Goal: Task Accomplishment & Management: Complete application form

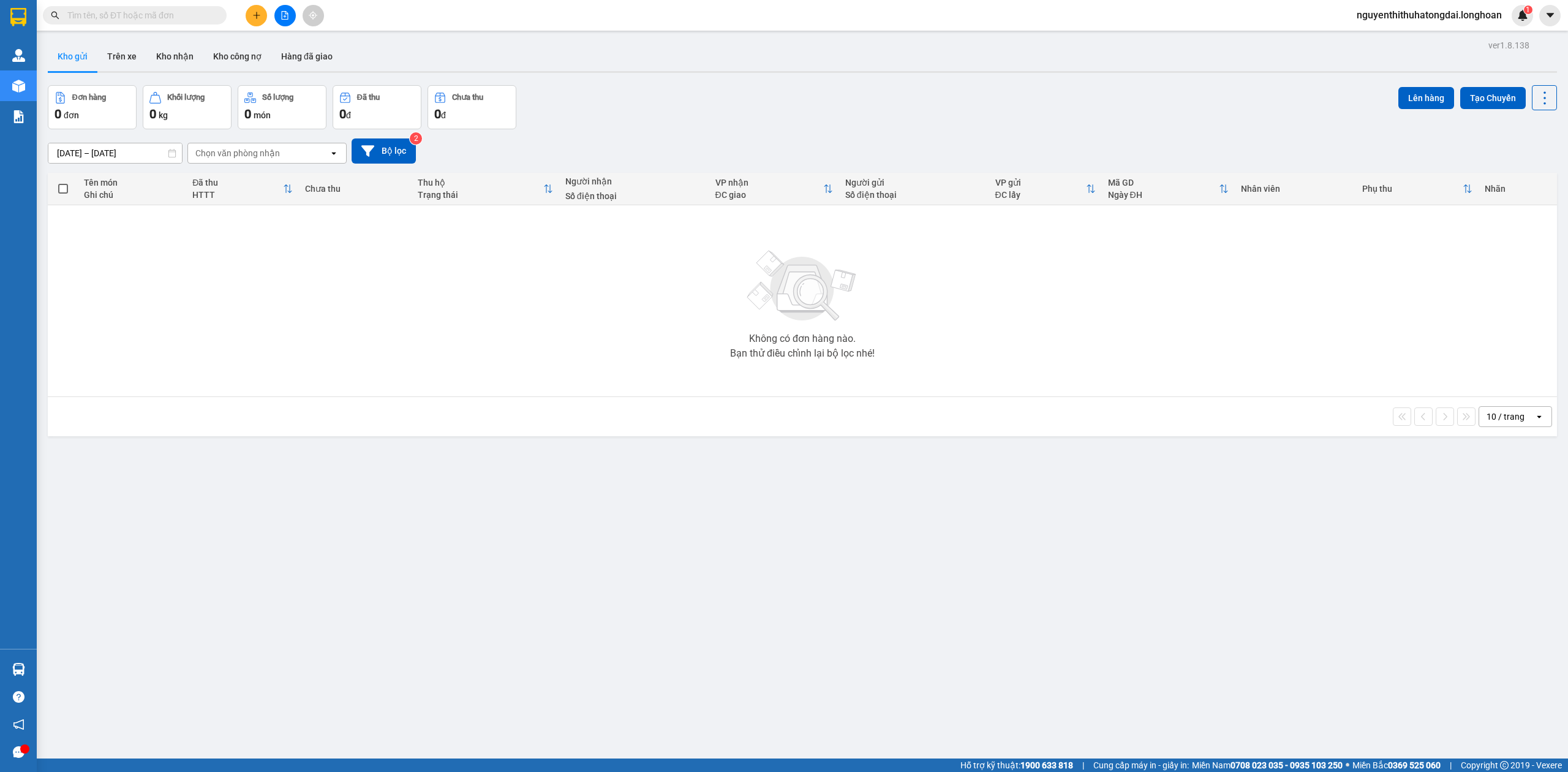
drag, startPoint x: 165, startPoint y: 17, endPoint x: 356, endPoint y: 81, distance: 201.4
click at [159, 16] on input "text" at bounding box center [140, 15] width 145 height 14
click at [115, 16] on input "text" at bounding box center [140, 15] width 145 height 14
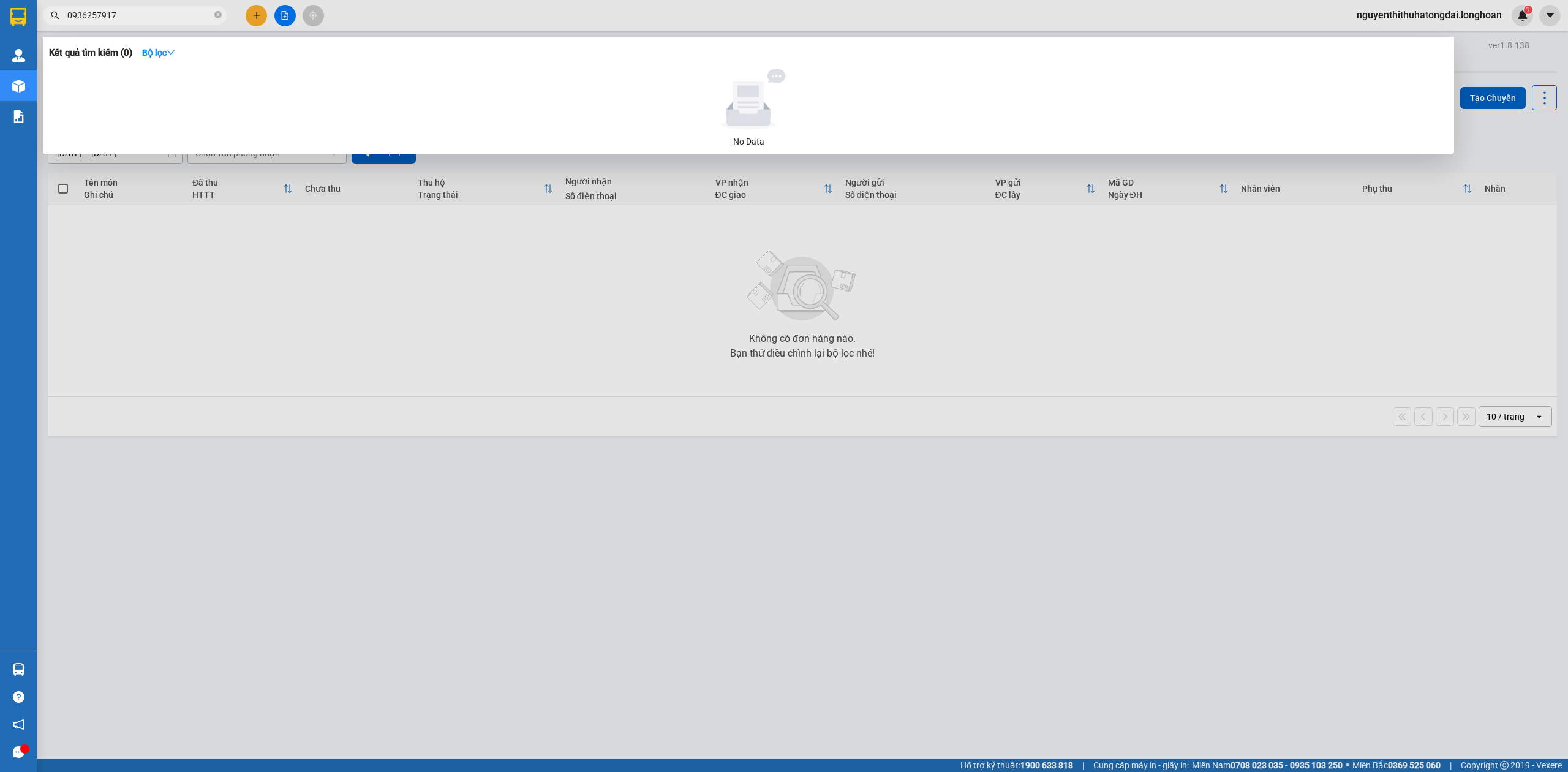
click at [101, 10] on input "0936257917" at bounding box center [140, 15] width 145 height 14
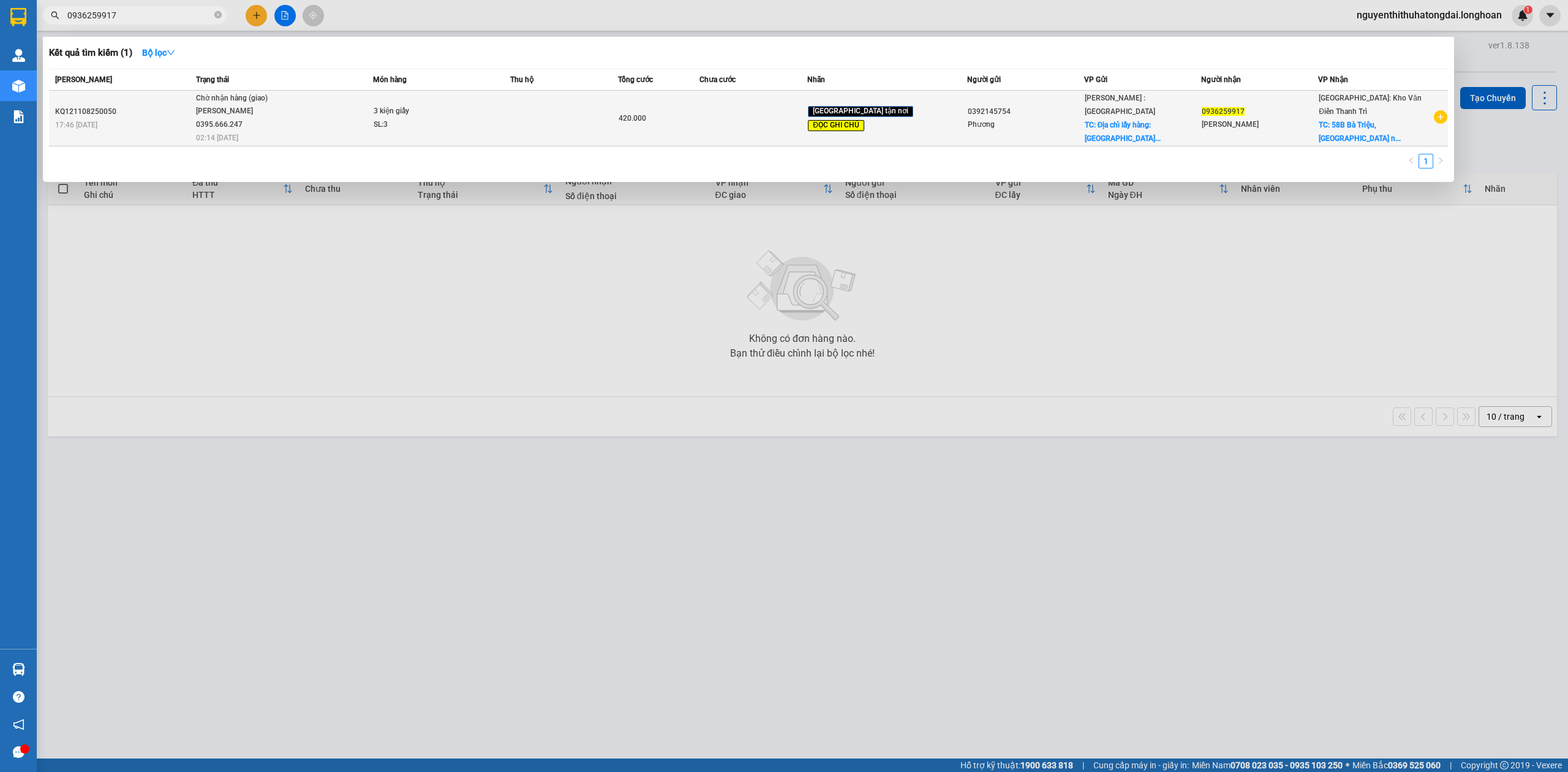
type input "0936259917"
click at [698, 120] on div "420.000" at bounding box center [658, 118] width 80 height 14
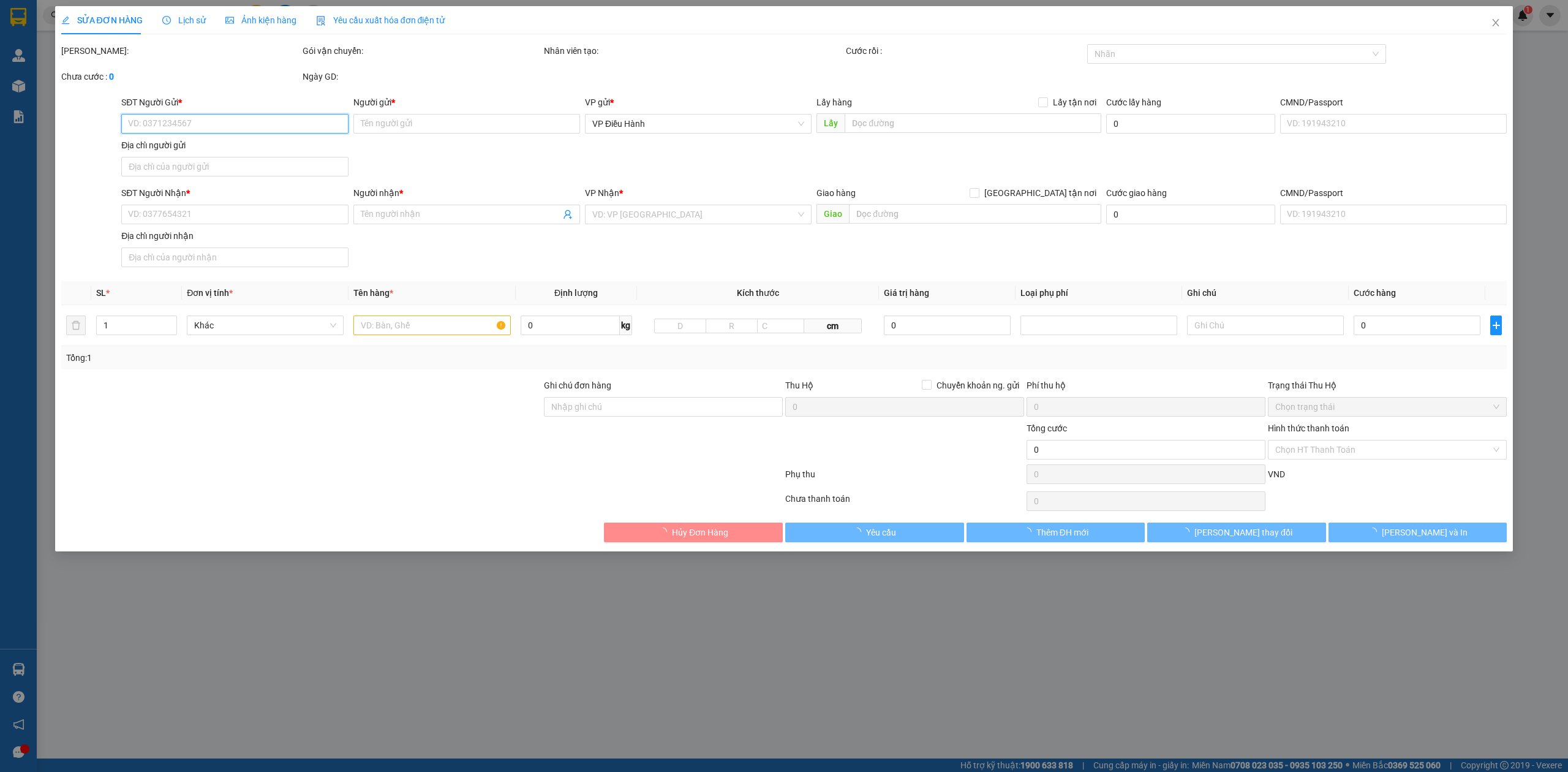
type input "0392145754"
type input "Phương"
checkbox input "true"
type input "Địa chỉ lấy hàng: [GEOGRAPHIC_DATA], [GEOGRAPHIC_DATA], (TÀI XẾ GỌI TRƯỚC KHI Đ…"
type input "0936259917"
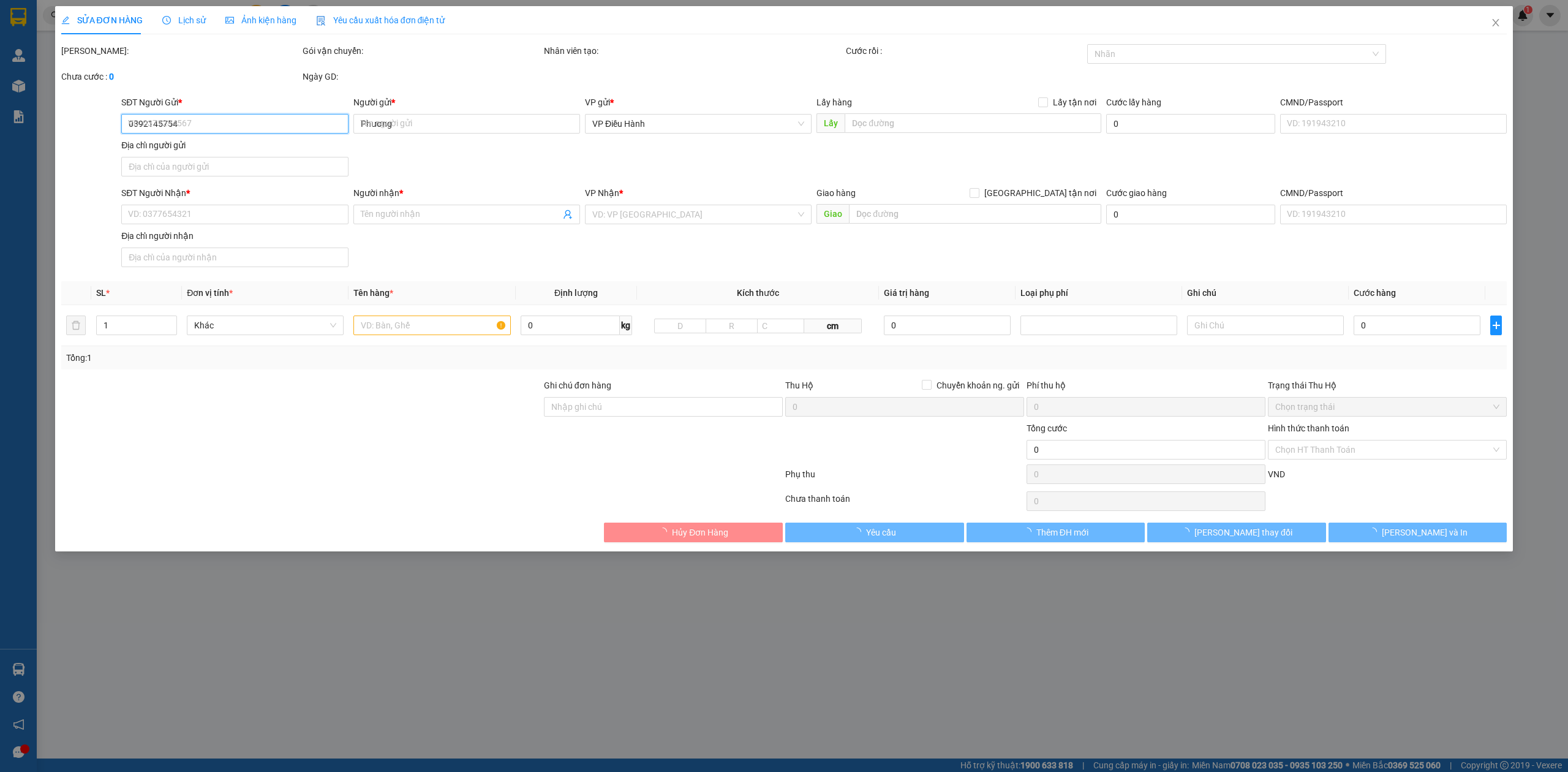
type input "[PERSON_NAME]"
checkbox input "true"
type input "[GEOGRAPHIC_DATA], cửa nam [GEOGRAPHIC_DATA]"
type input "TÀI XẾ GIAO HÀNG CHE TIỀN CƯỚC HÀNG TRƯỚC KHI GIAO CHO KHÁCH"
type input "420.000"
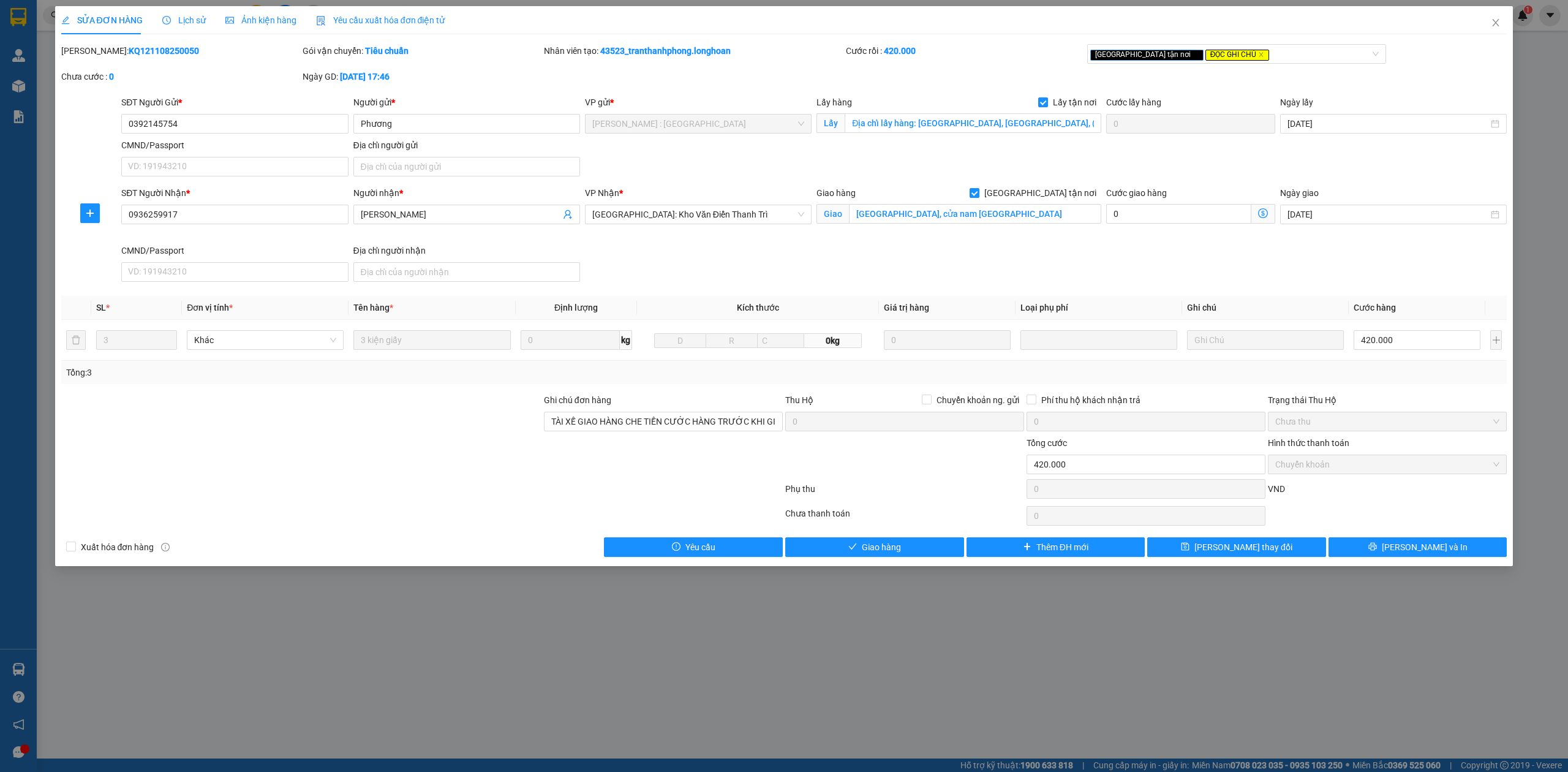
click at [183, 23] on span "Lịch sử" at bounding box center [183, 20] width 43 height 10
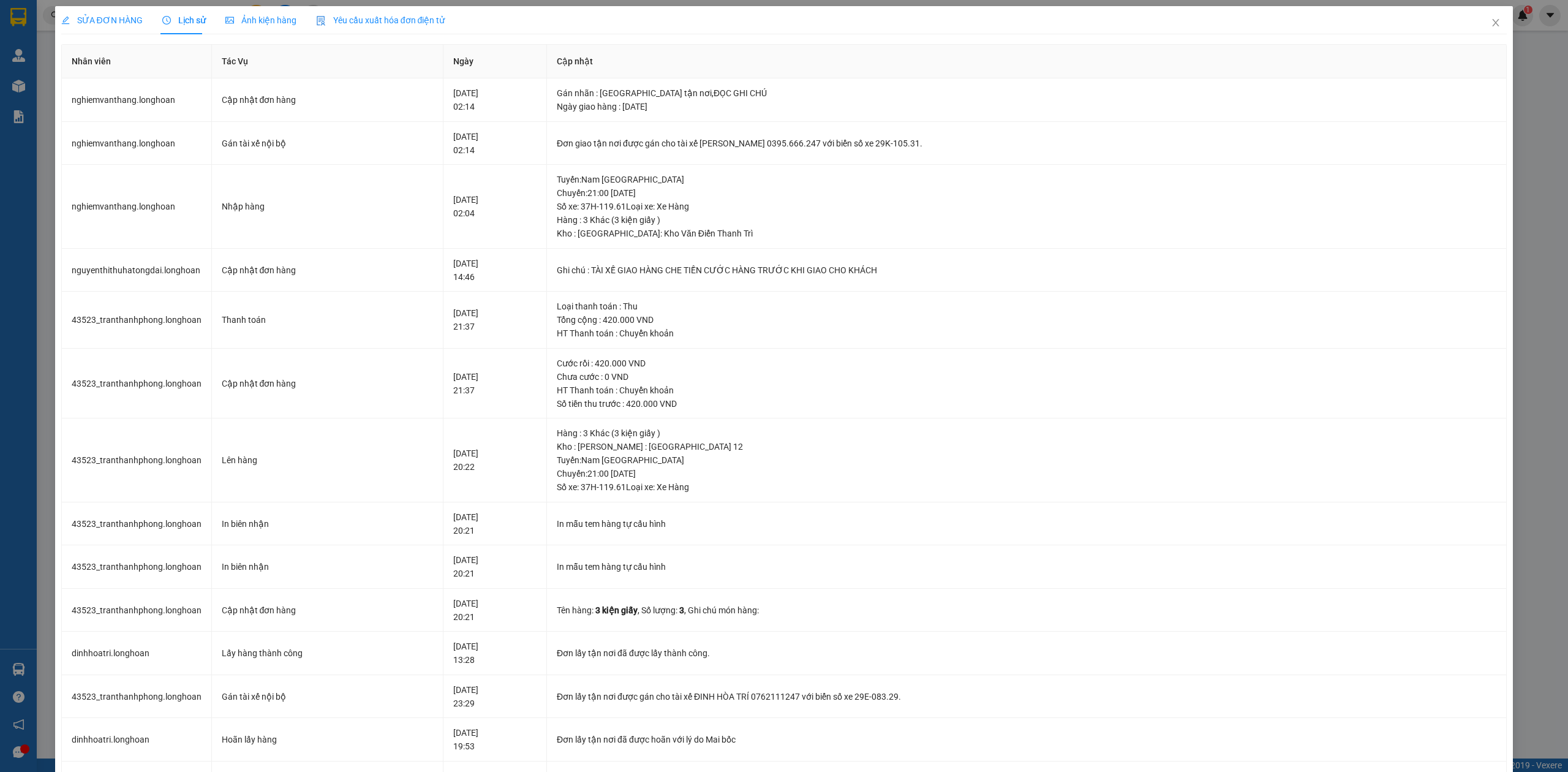
click at [111, 27] on div "SỬA ĐƠN HÀNG" at bounding box center [102, 20] width 81 height 28
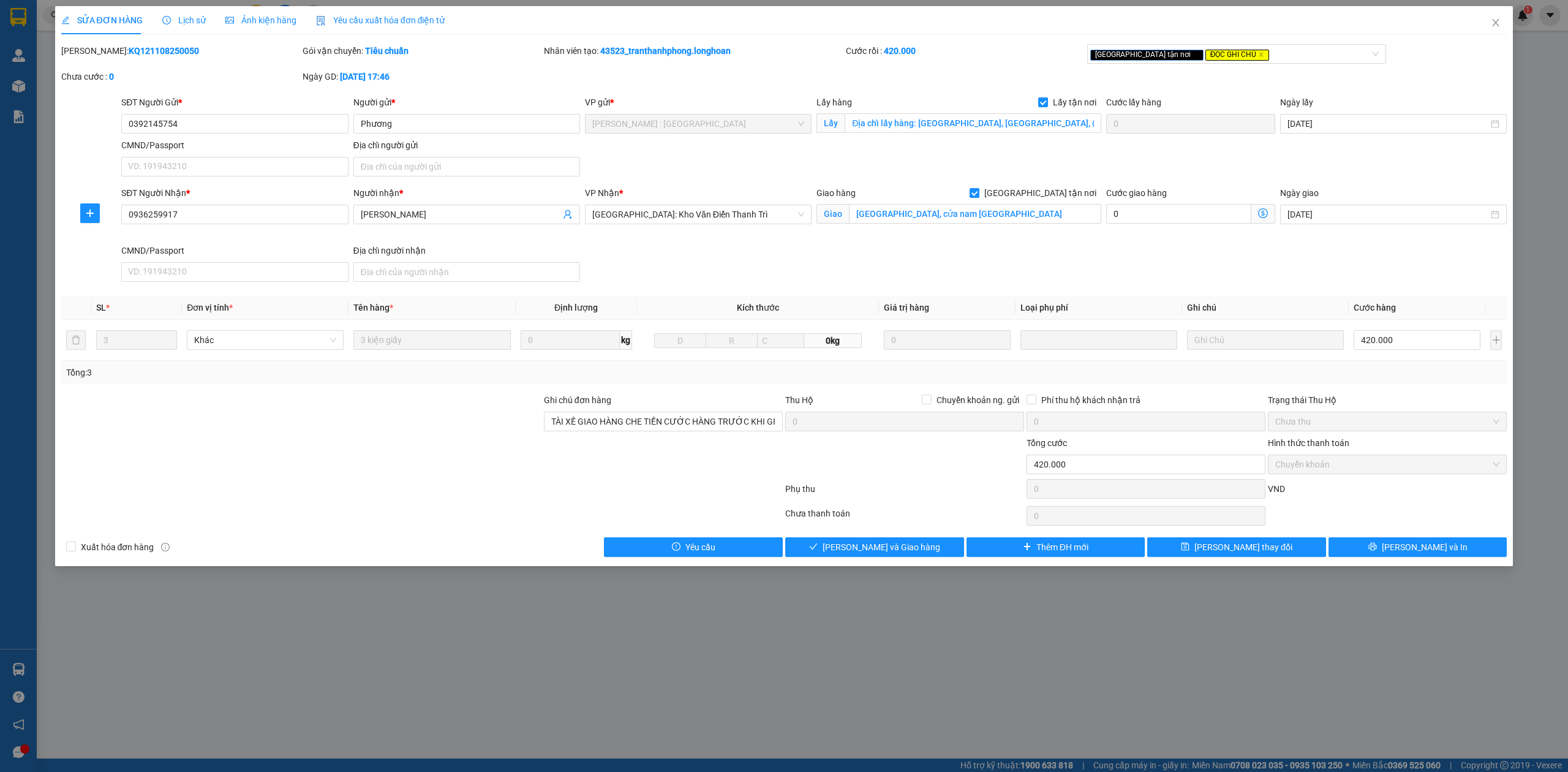
click at [169, 30] on div "Lịch sử" at bounding box center [183, 20] width 43 height 28
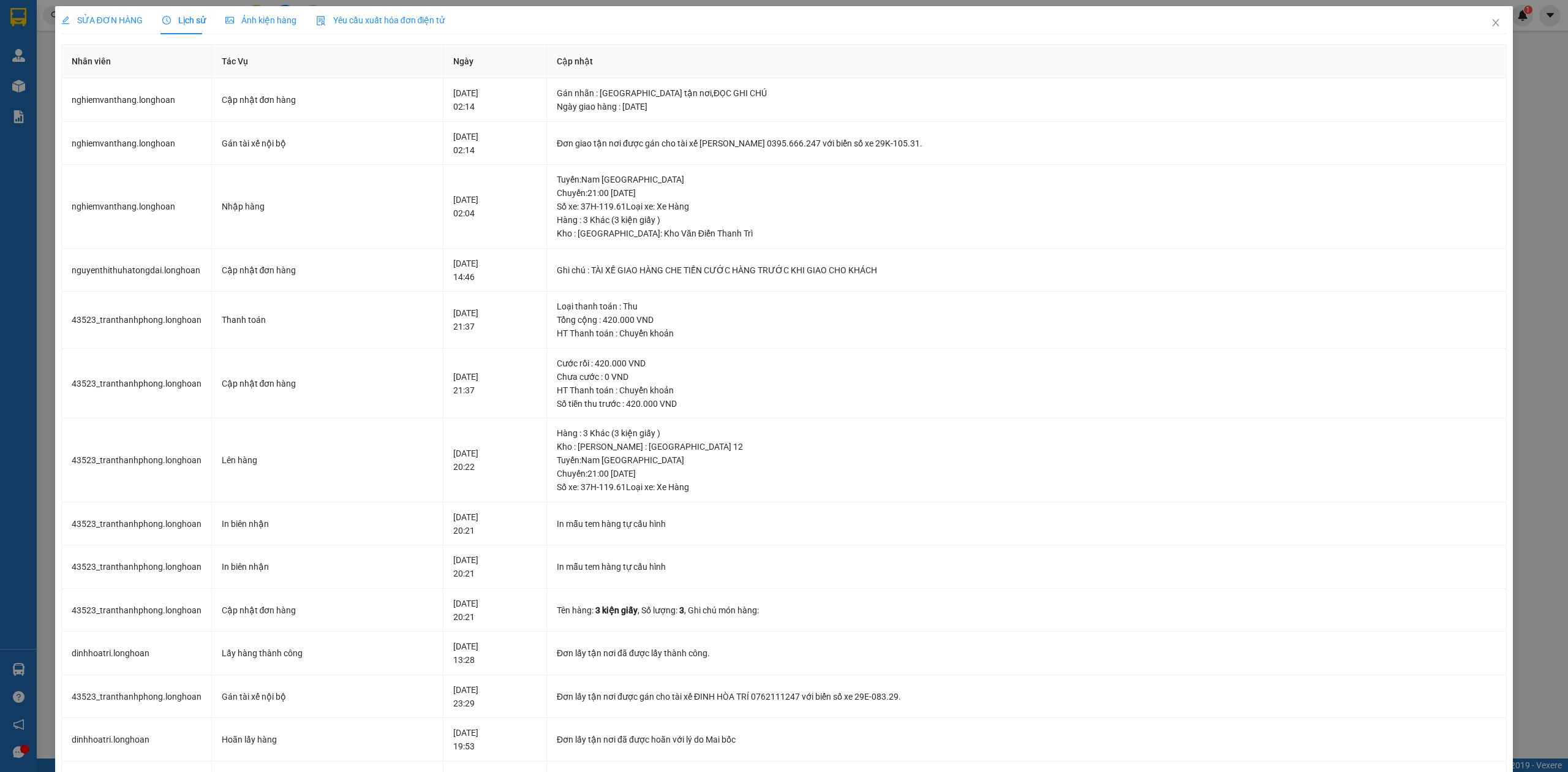
click at [92, 23] on span "SỬA ĐƠN HÀNG" at bounding box center [102, 20] width 81 height 10
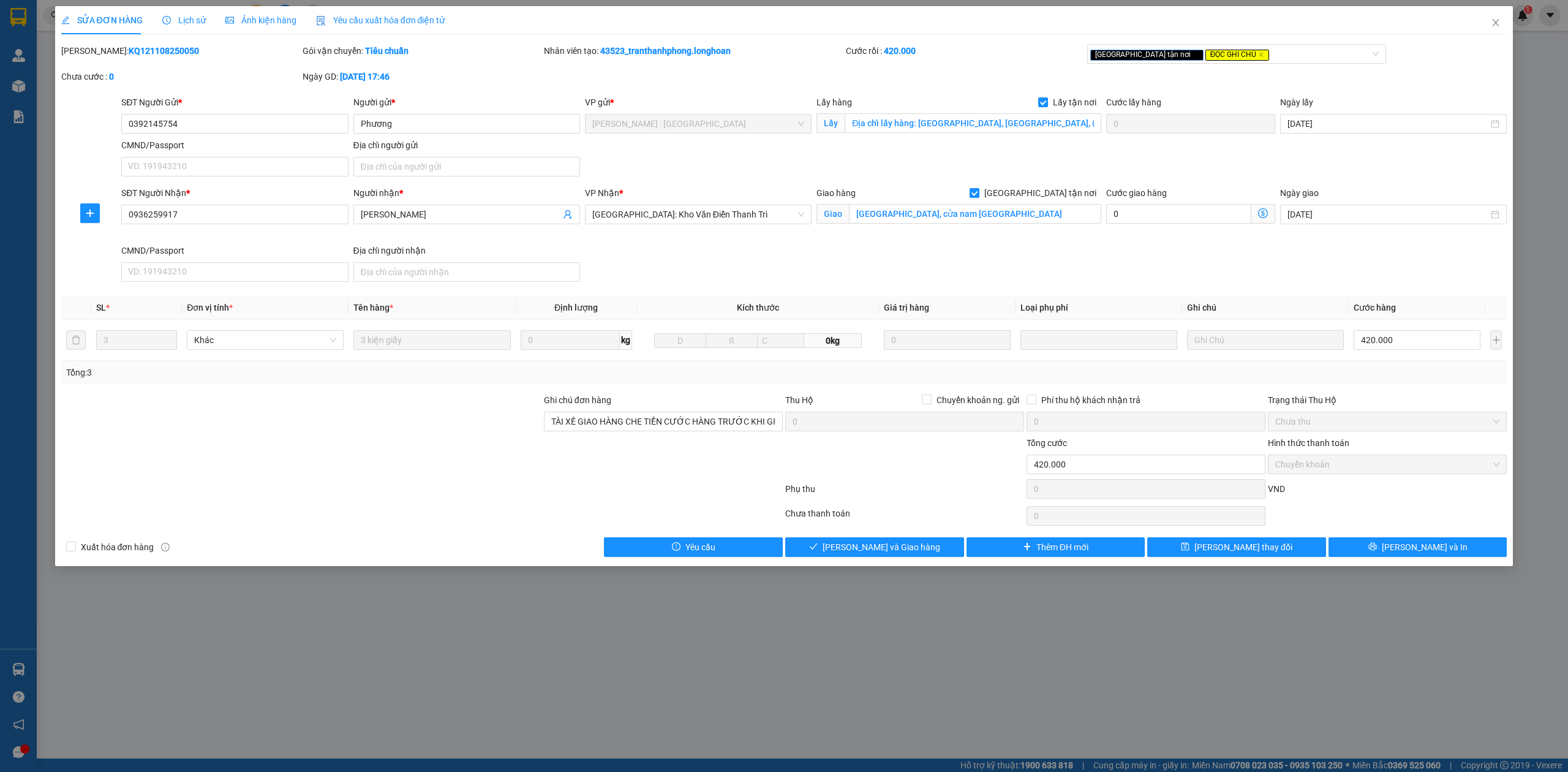
click at [183, 16] on span "Lịch sử" at bounding box center [183, 20] width 43 height 10
